Goal: Transaction & Acquisition: Purchase product/service

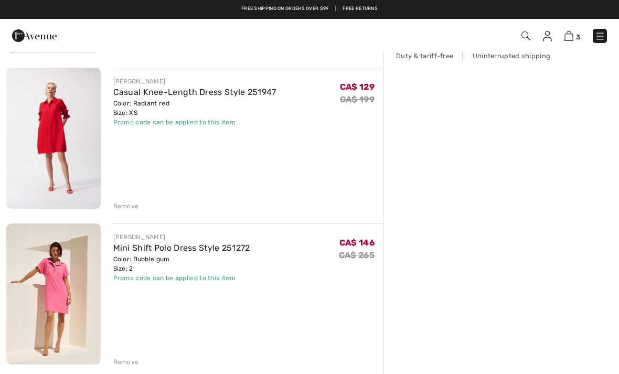
scroll to position [227, 0]
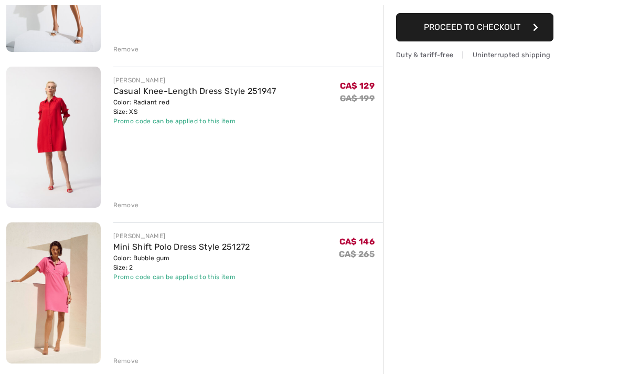
click at [57, 280] on img at bounding box center [53, 292] width 94 height 141
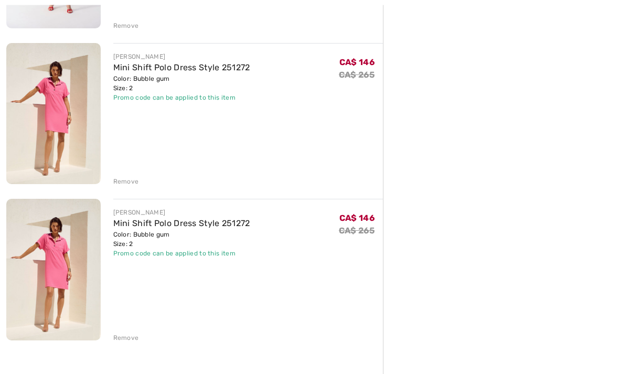
scroll to position [408, 0]
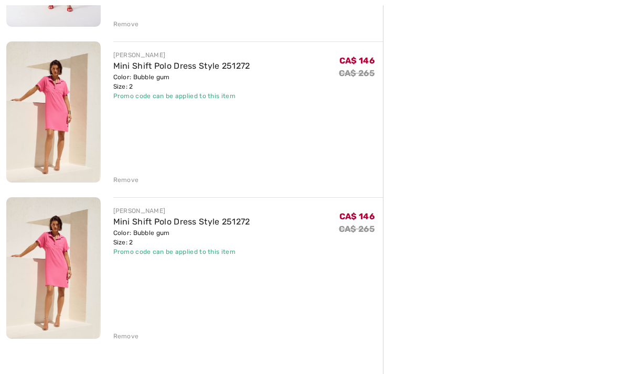
click at [126, 336] on div "Remove" at bounding box center [126, 336] width 26 height 9
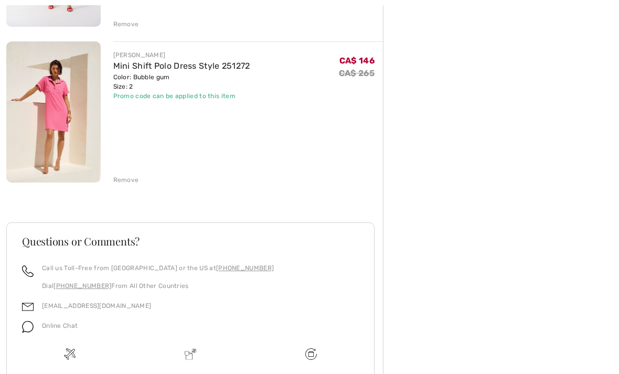
click at [457, 209] on div "Order Summary Details Items ( 3 ) CA$ 424.00 Promo code CA$ -41.25 Shipping Fre…" at bounding box center [501, 53] width 236 height 819
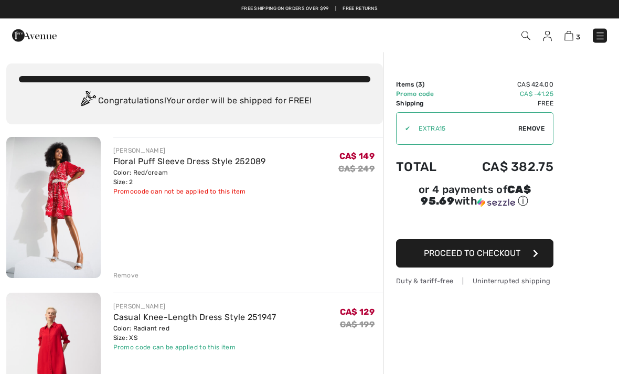
scroll to position [0, 0]
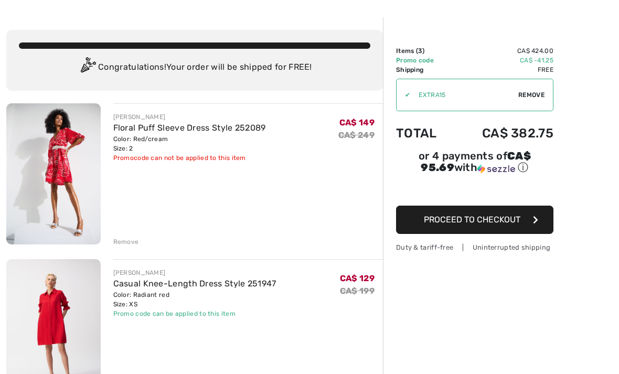
scroll to position [34, 0]
click at [56, 169] on img at bounding box center [53, 173] width 94 height 141
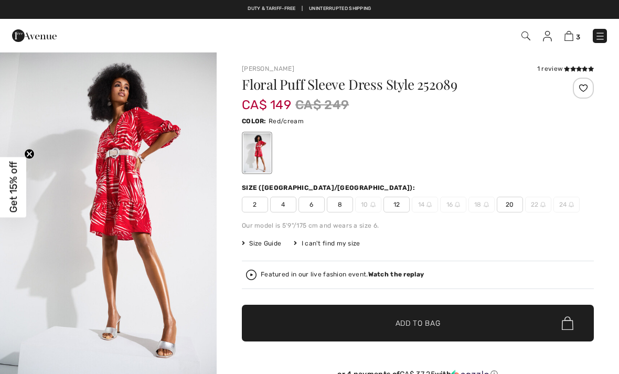
checkbox input "true"
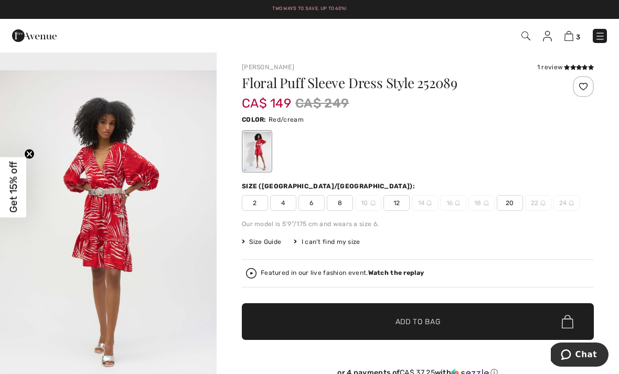
scroll to position [965, 0]
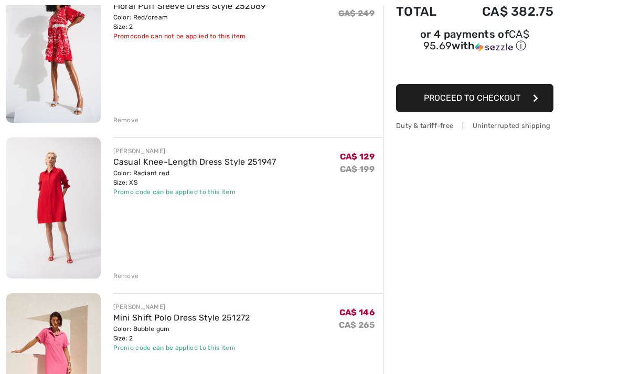
scroll to position [159, 0]
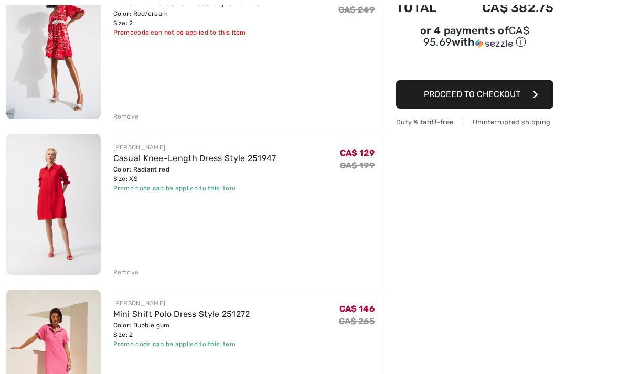
click at [52, 204] on img at bounding box center [53, 204] width 94 height 141
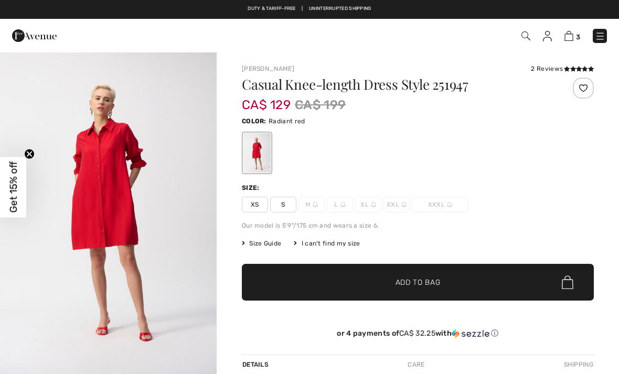
checkbox input "true"
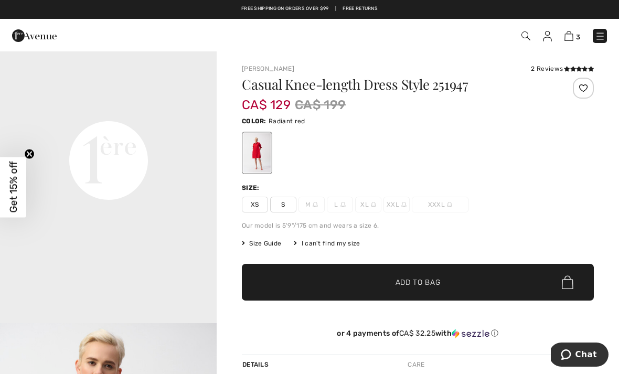
scroll to position [704, 0]
click at [209, 107] on video "Your browser does not support the video tag." at bounding box center [108, 52] width 217 height 109
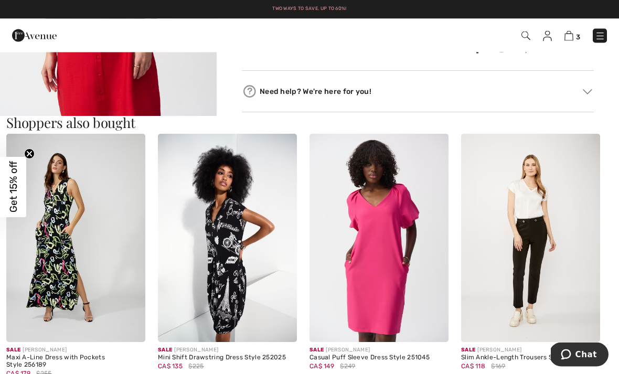
scroll to position [502, 0]
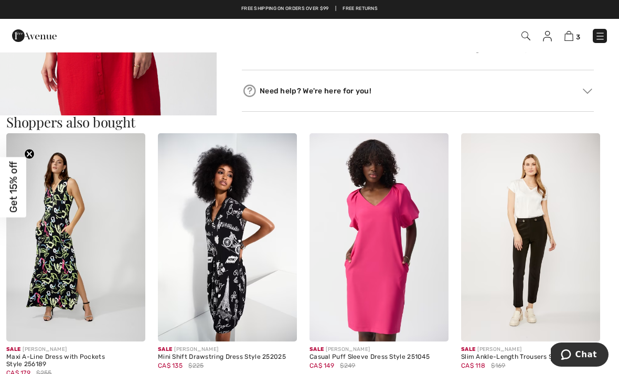
click at [235, 289] on img at bounding box center [227, 237] width 139 height 209
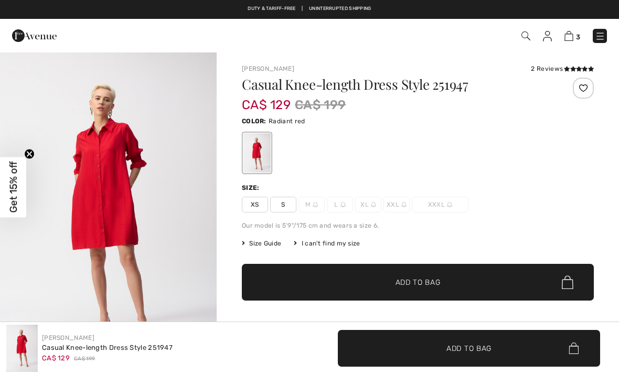
checkbox input "true"
click at [570, 39] on img at bounding box center [569, 36] width 9 height 10
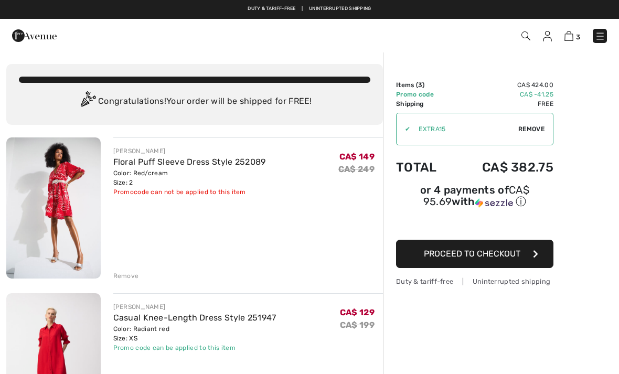
click at [127, 274] on div "Remove" at bounding box center [126, 275] width 26 height 9
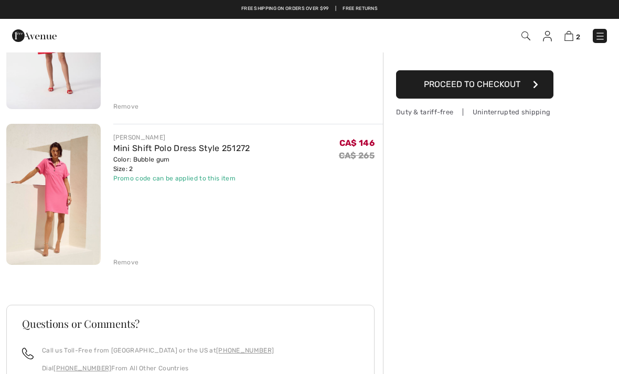
scroll to position [169, 0]
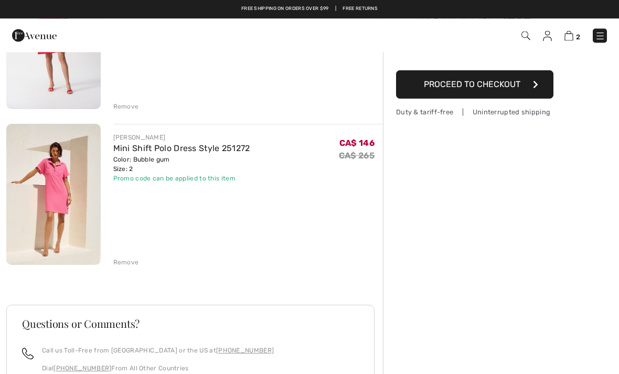
click at [49, 193] on img at bounding box center [53, 194] width 94 height 141
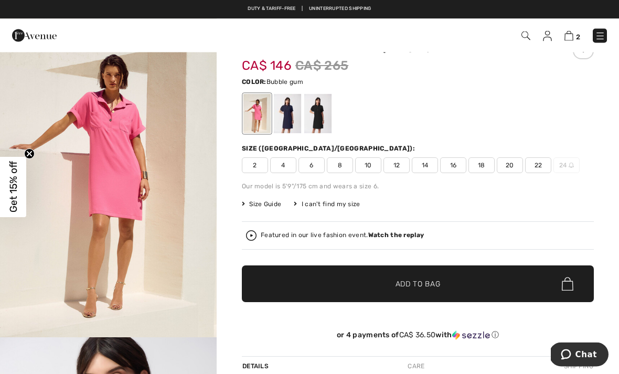
scroll to position [37, 0]
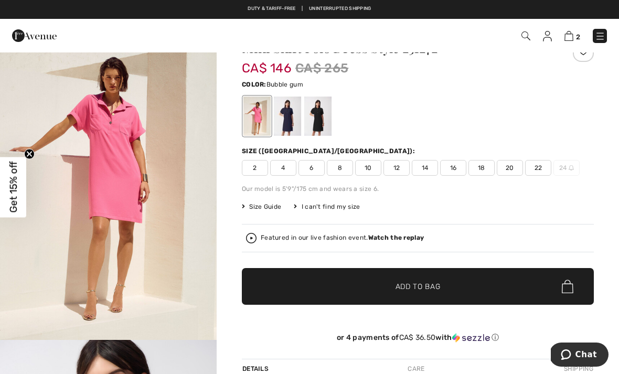
click at [274, 208] on span "Size Guide" at bounding box center [261, 206] width 39 height 9
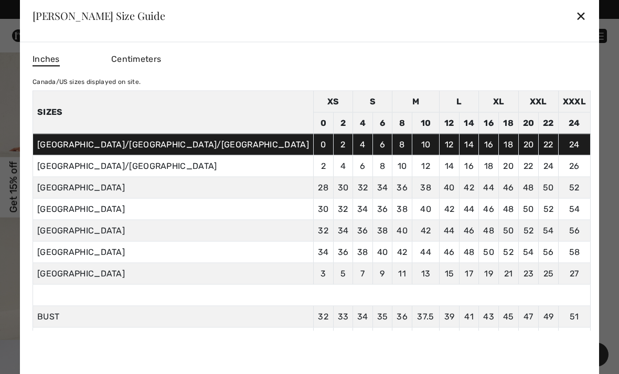
click at [576, 27] on div "✕" at bounding box center [581, 16] width 11 height 22
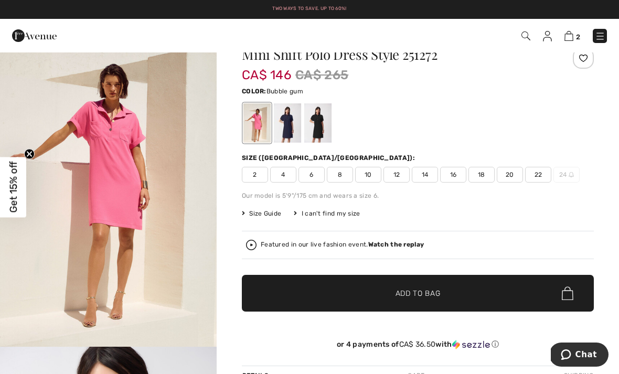
scroll to position [0, 0]
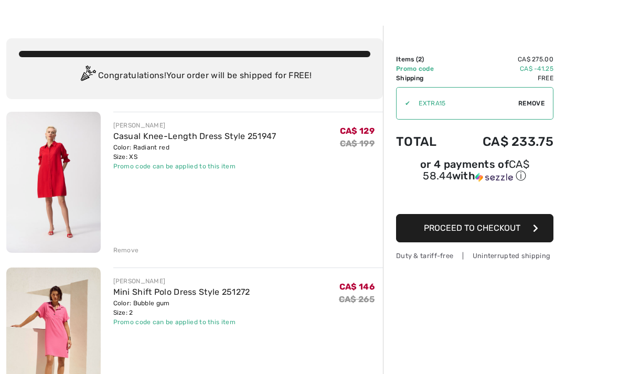
scroll to position [30, 0]
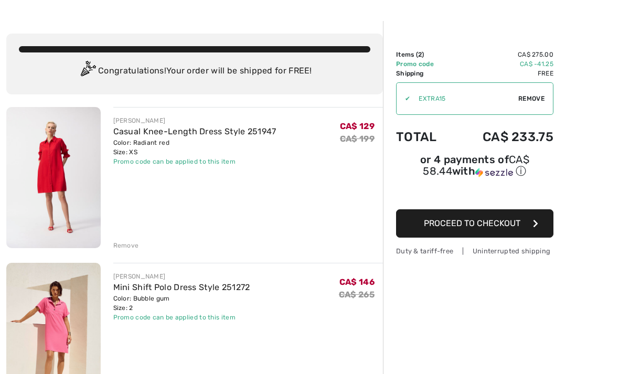
click at [50, 189] on img at bounding box center [53, 177] width 94 height 141
